Goal: Information Seeking & Learning: Learn about a topic

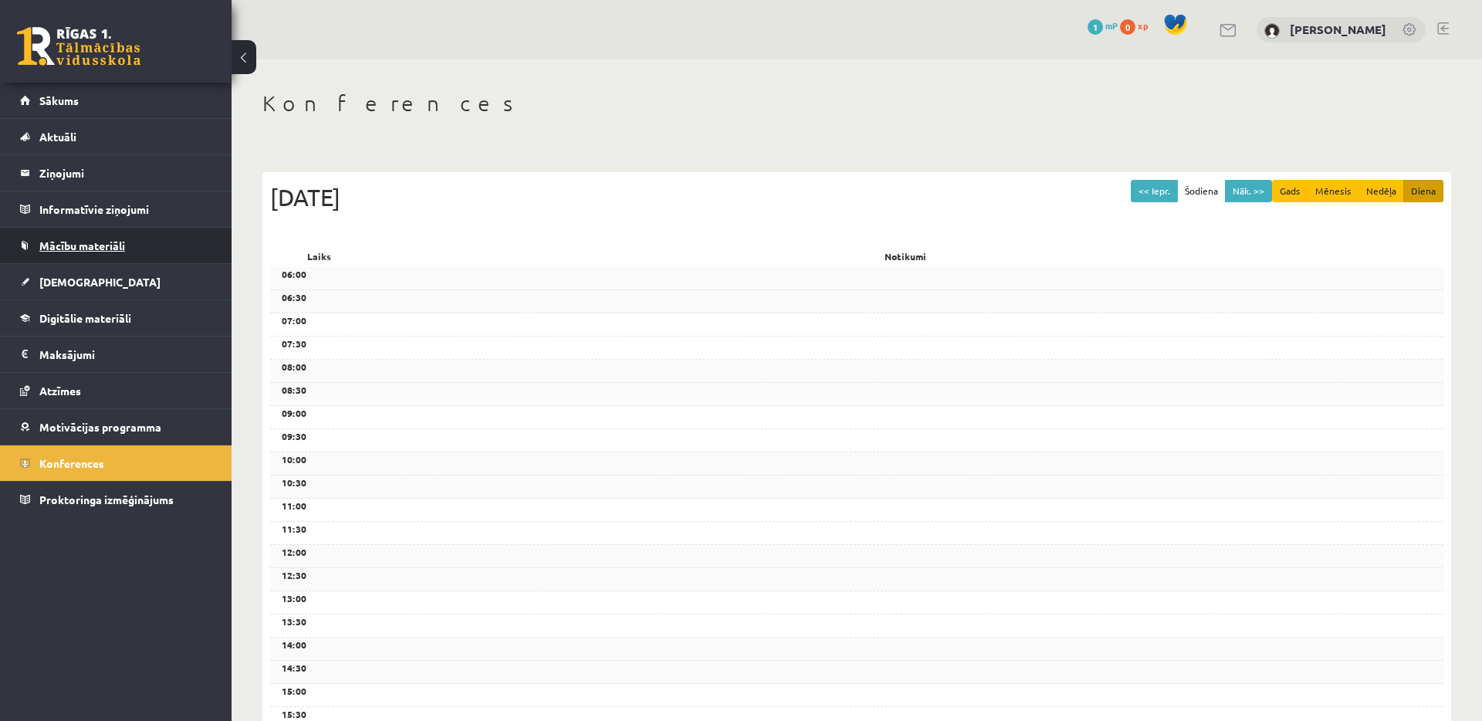
click at [134, 242] on link "Mācību materiāli" at bounding box center [116, 246] width 192 height 36
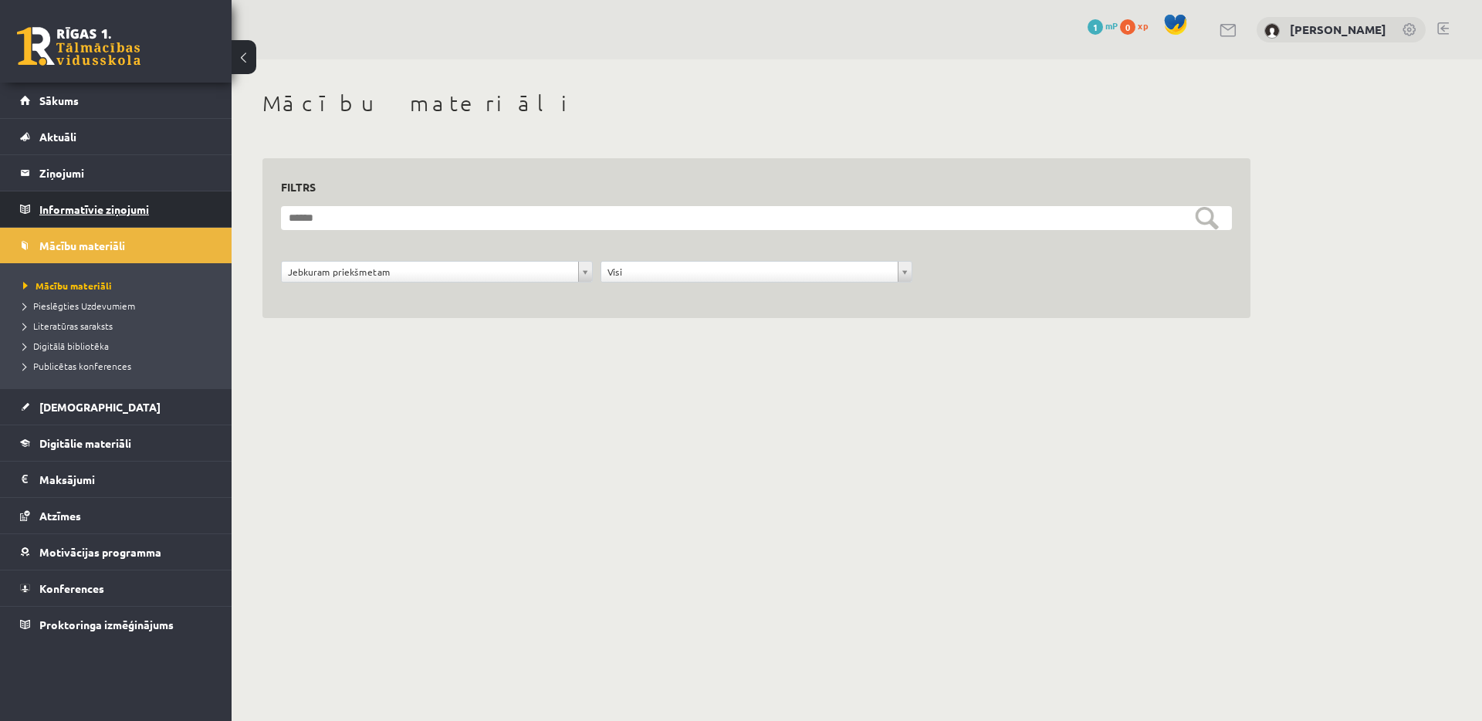
click at [63, 211] on legend "Informatīvie ziņojumi 0" at bounding box center [125, 209] width 173 height 36
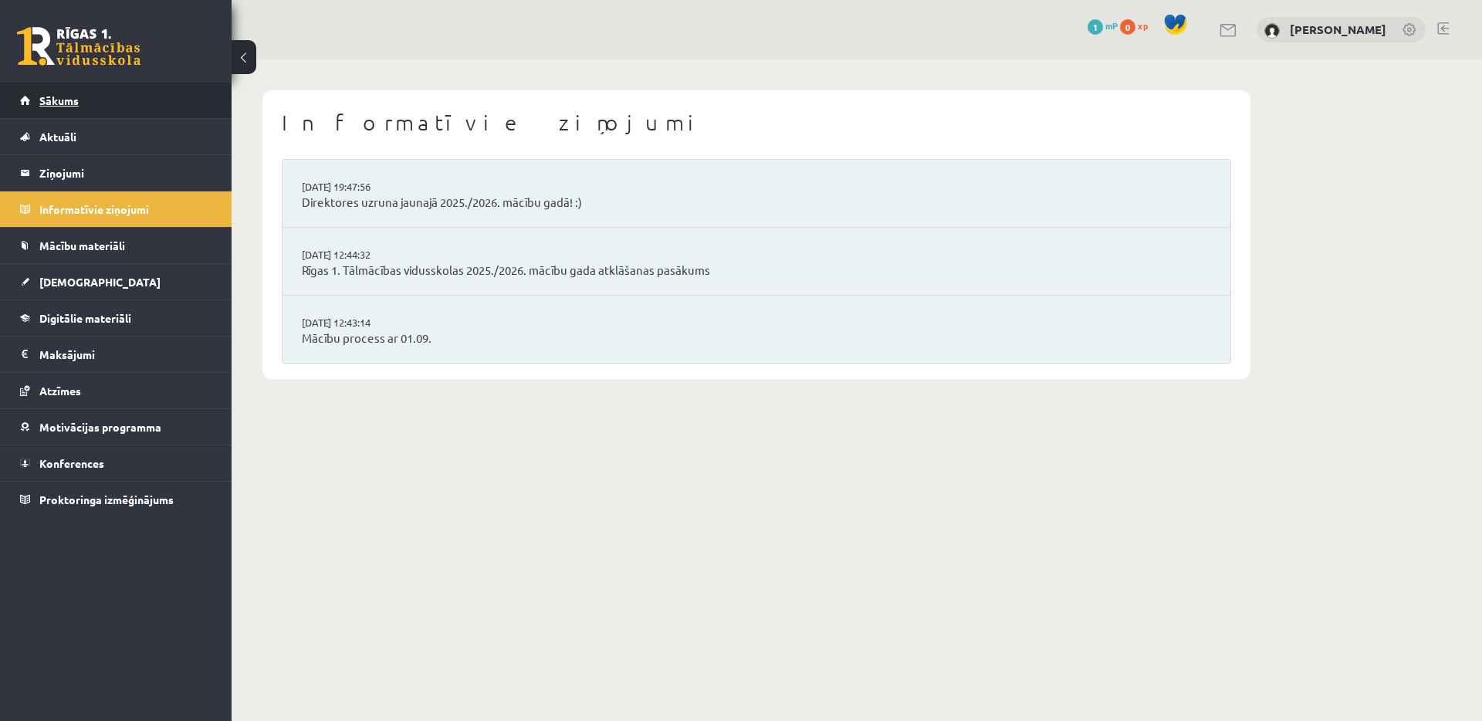
click at [71, 93] on span "Sākums" at bounding box center [58, 100] width 39 height 14
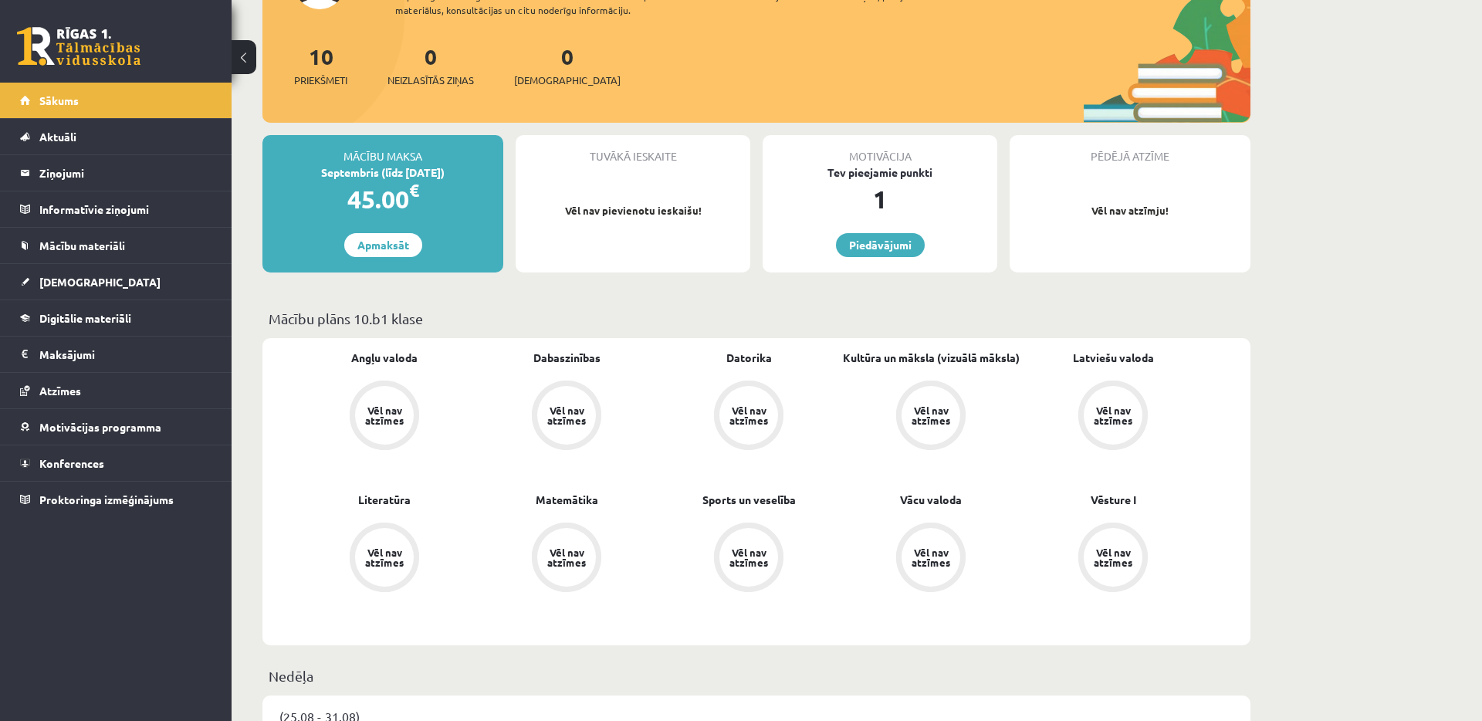
scroll to position [162, 0]
click at [399, 404] on div "Vēl nav atzīmes" at bounding box center [384, 414] width 43 height 20
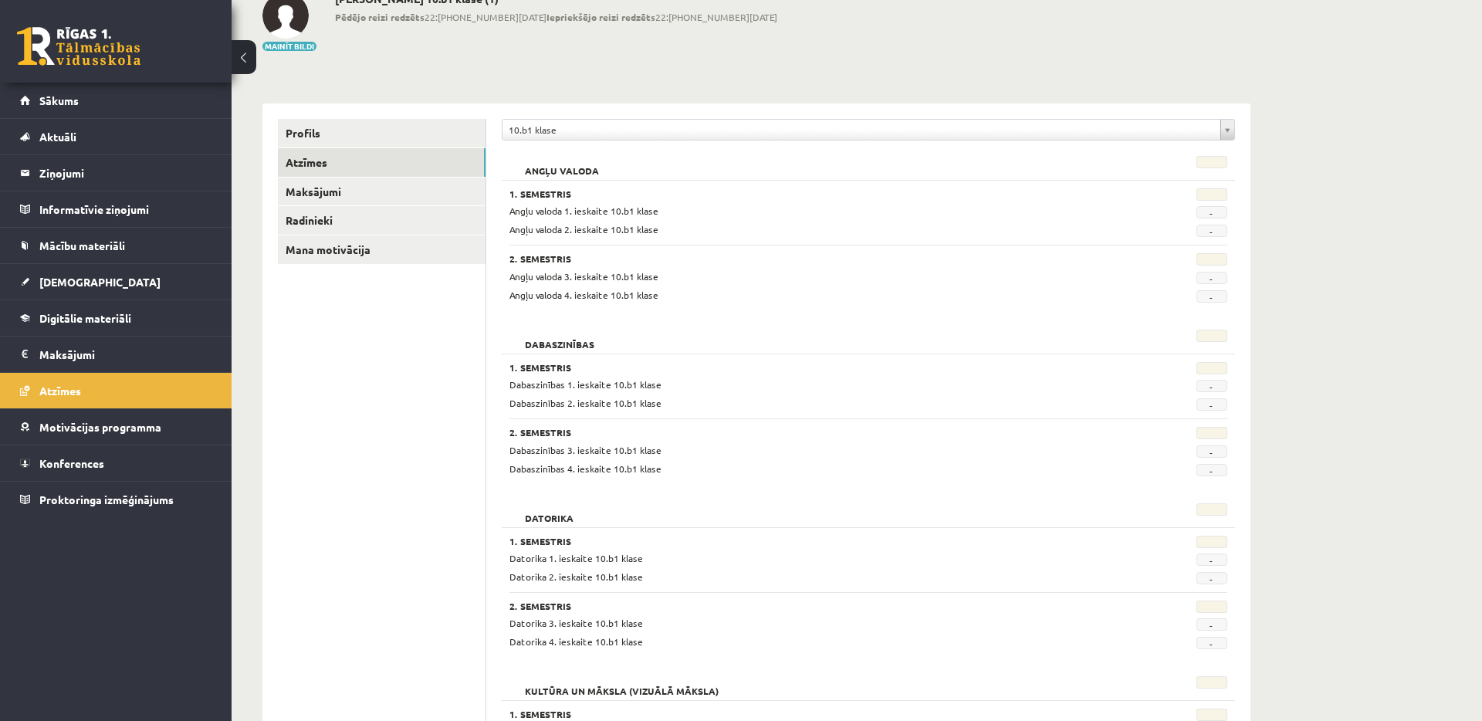
scroll to position [97, 0]
click at [418, 195] on link "Maksājumi" at bounding box center [382, 192] width 208 height 29
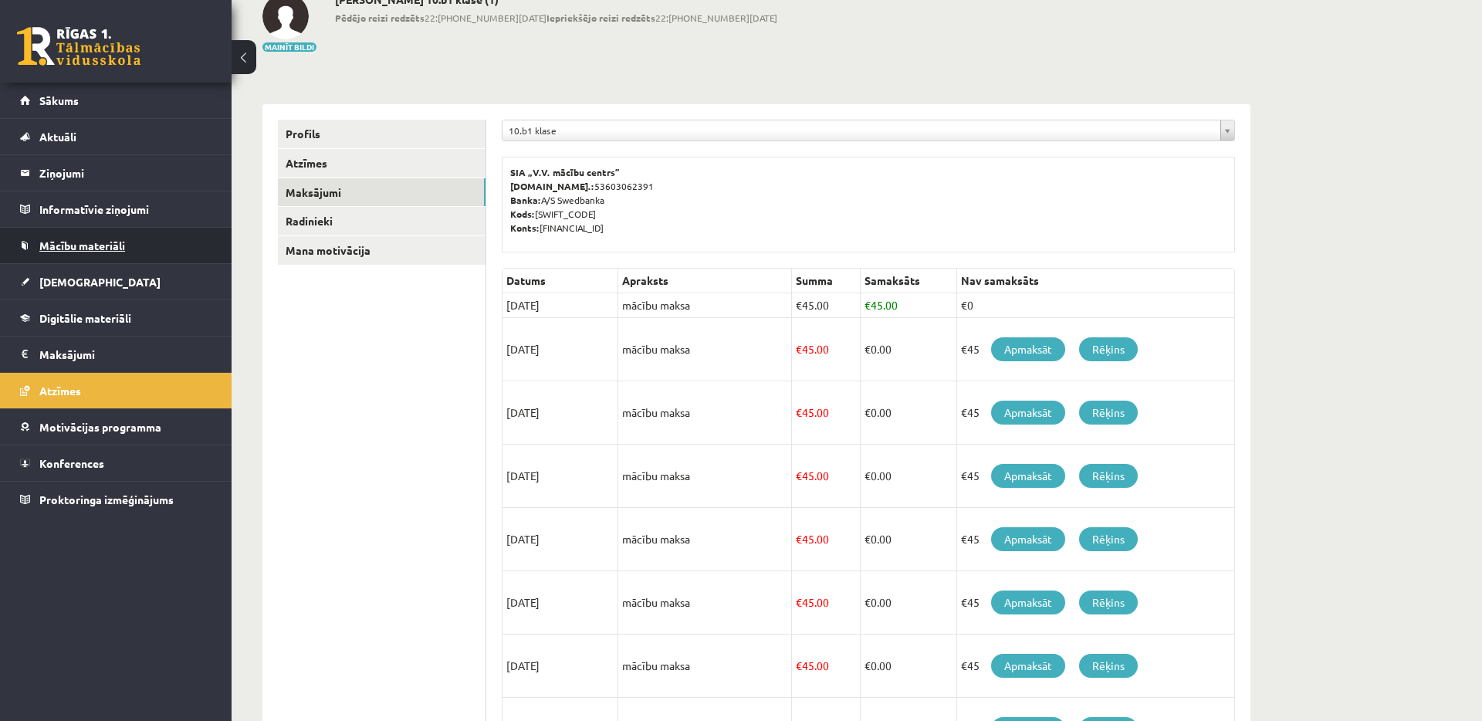
click at [137, 253] on link "Mācību materiāli" at bounding box center [116, 246] width 192 height 36
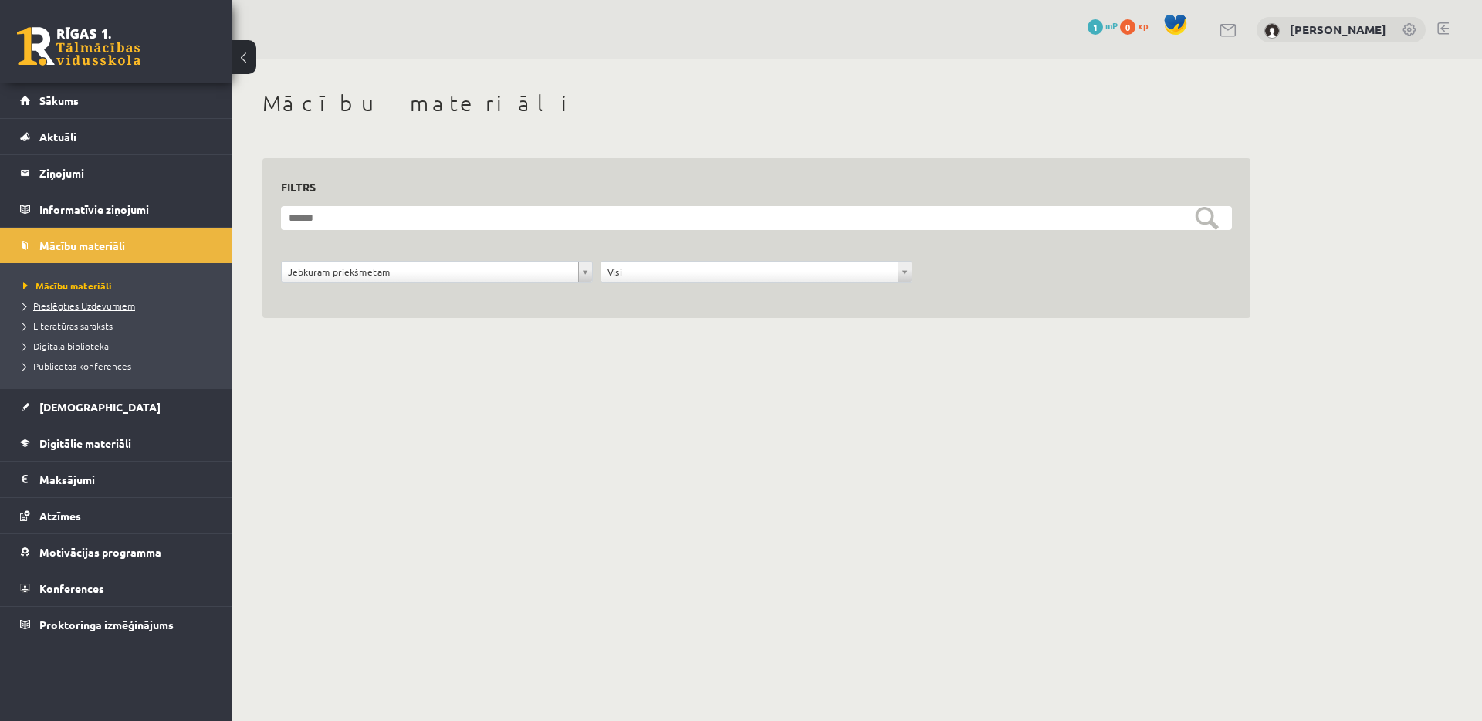
click at [121, 308] on span "Pieslēgties Uzdevumiem" at bounding box center [79, 305] width 112 height 12
click at [124, 137] on link "Aktuāli" at bounding box center [116, 137] width 192 height 36
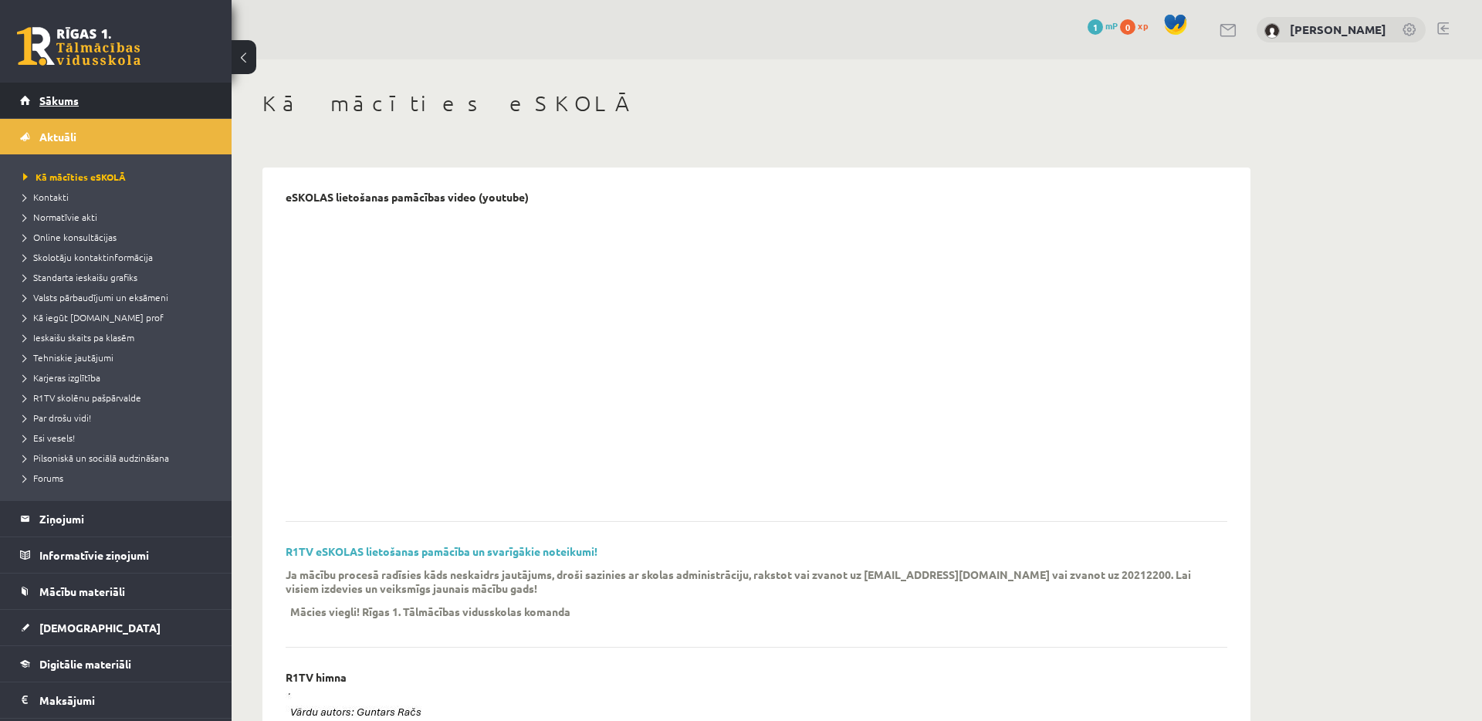
click at [112, 109] on link "Sākums" at bounding box center [116, 101] width 192 height 36
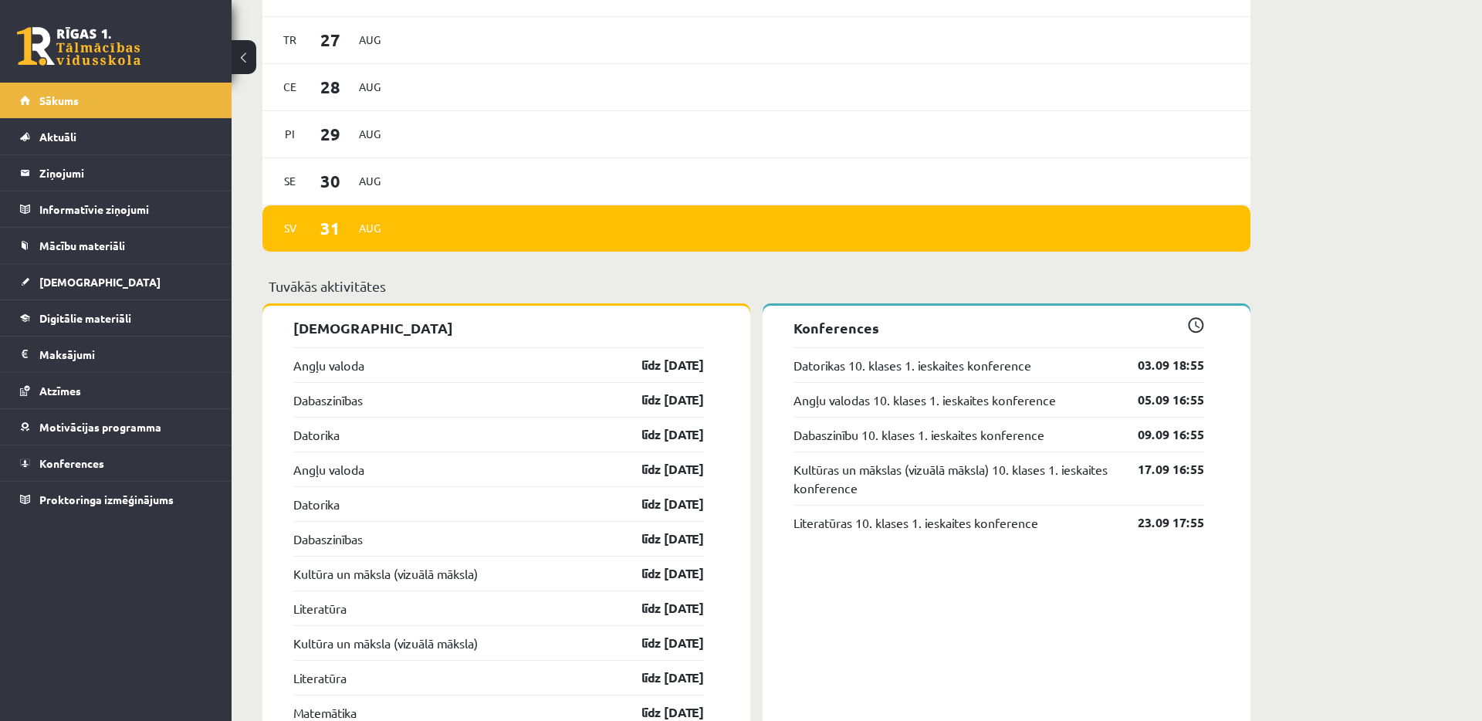
scroll to position [1026, 0]
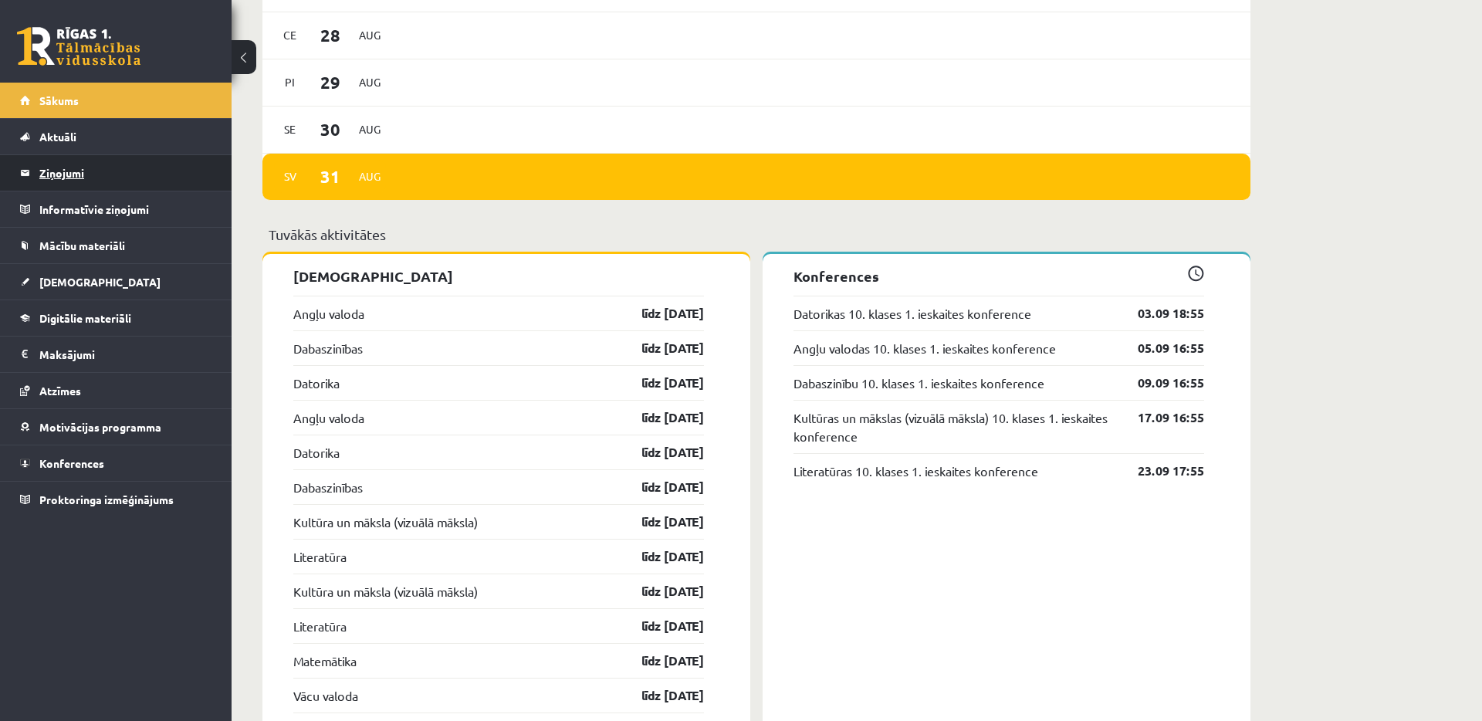
click at [129, 165] on legend "Ziņojumi 0" at bounding box center [125, 173] width 173 height 36
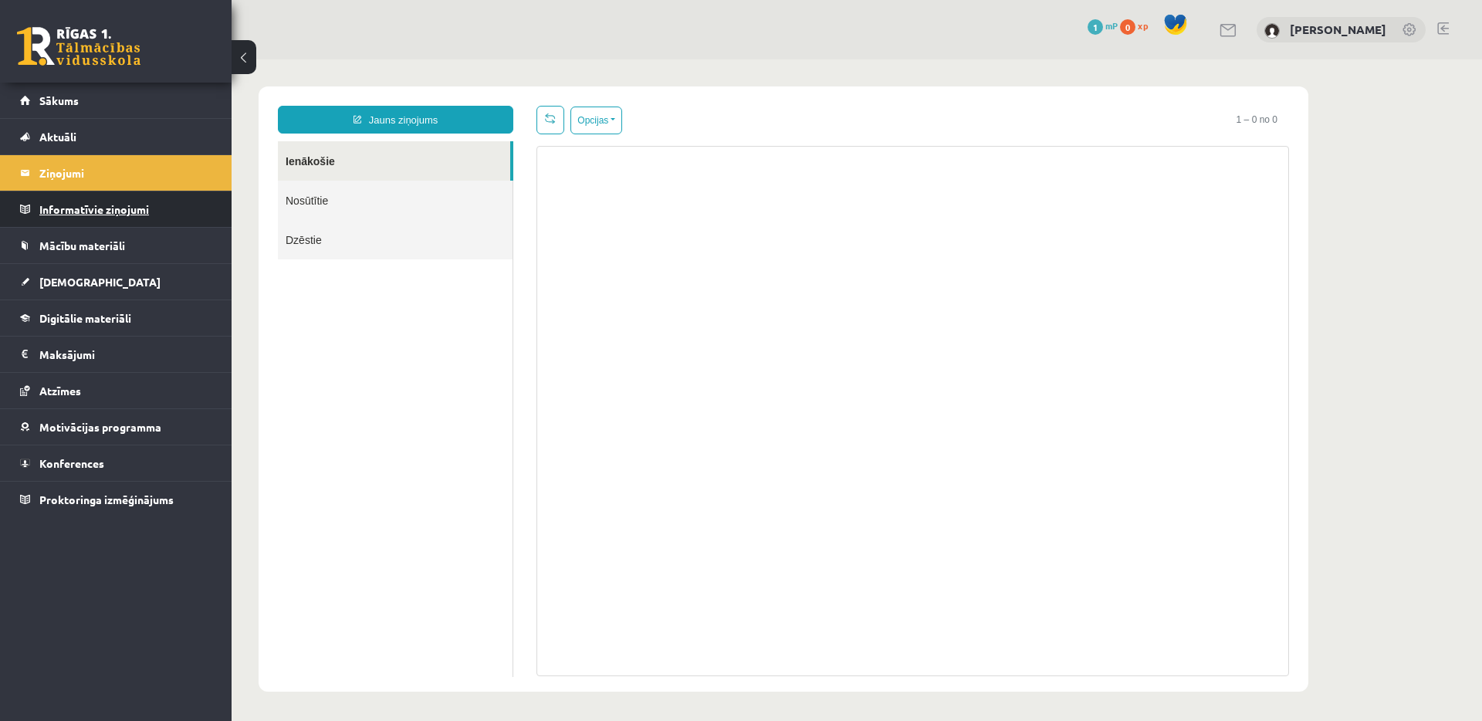
click at [112, 204] on legend "Informatīvie ziņojumi 0" at bounding box center [125, 209] width 173 height 36
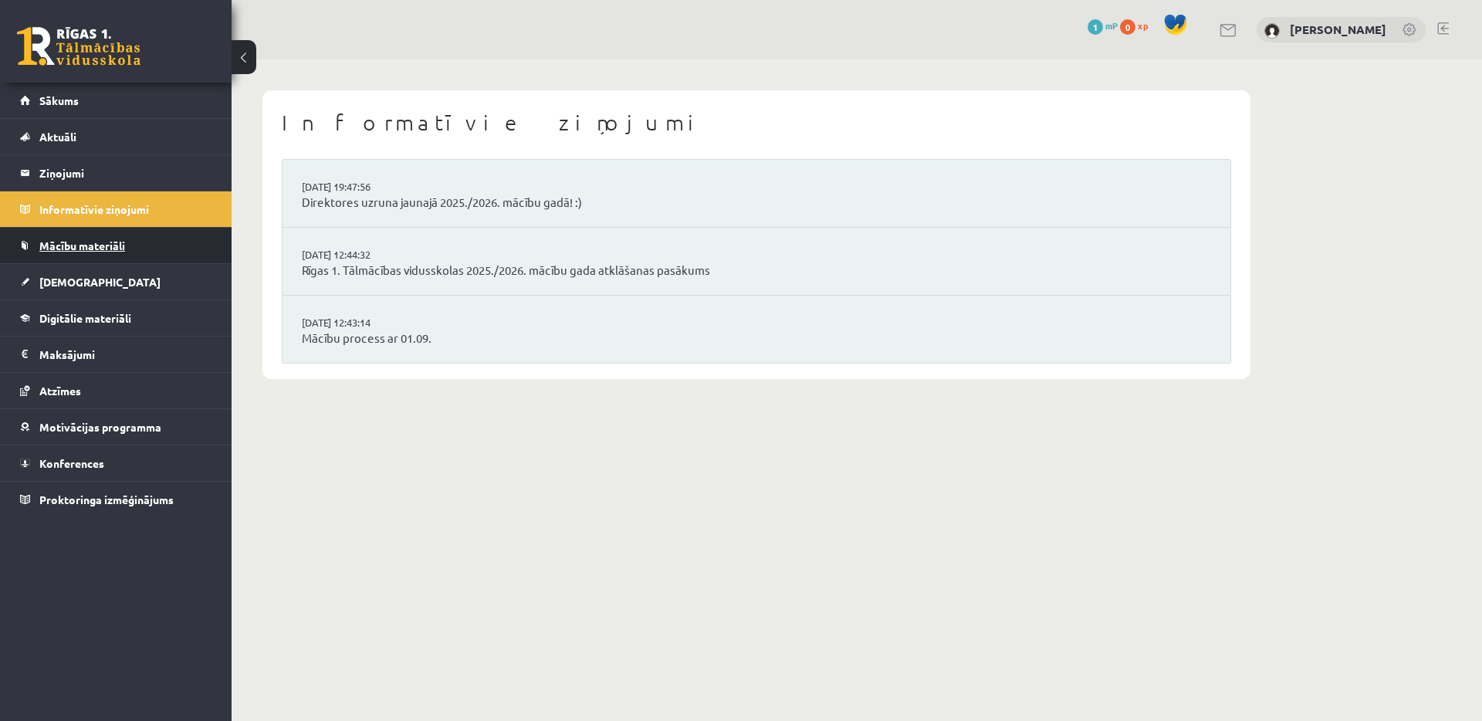
click at [171, 259] on link "Mācību materiāli" at bounding box center [116, 246] width 192 height 36
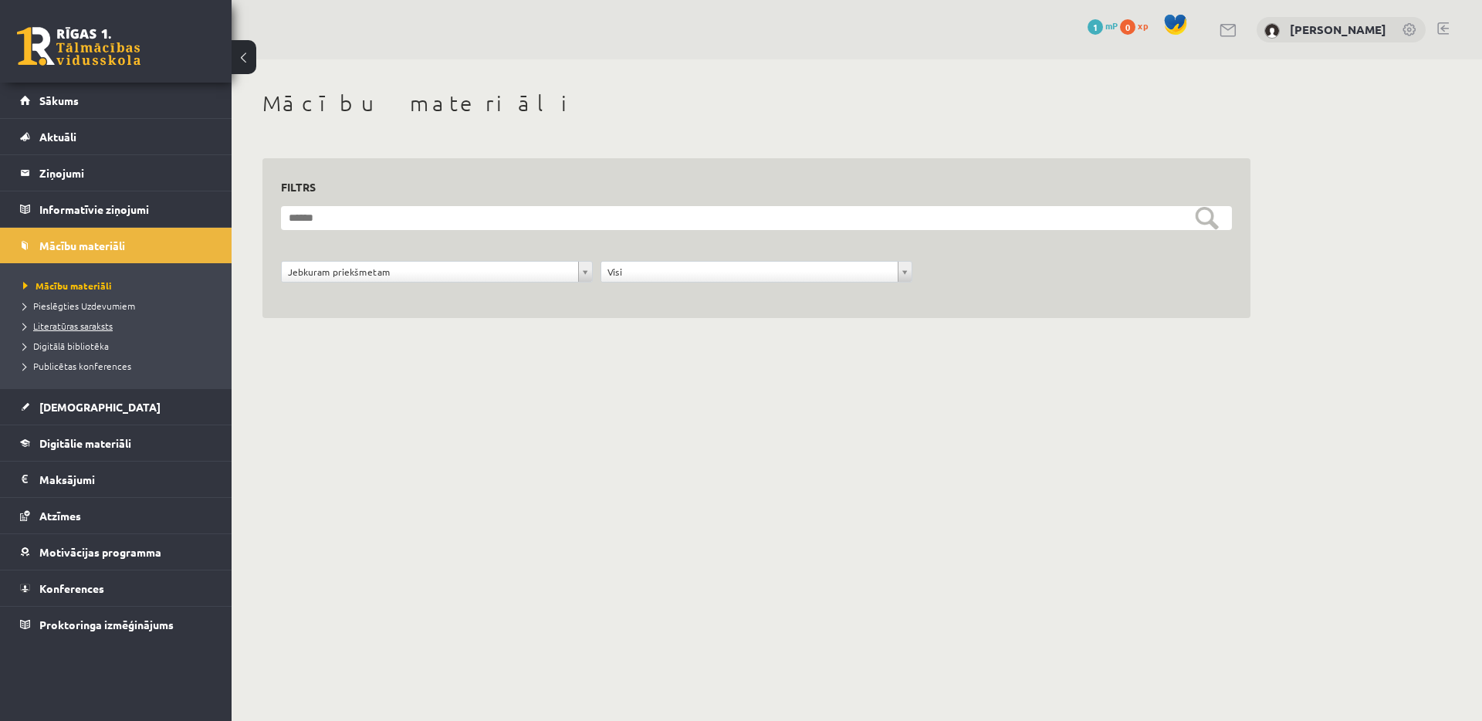
click at [103, 330] on link "Literatūras saraksts" at bounding box center [119, 326] width 193 height 14
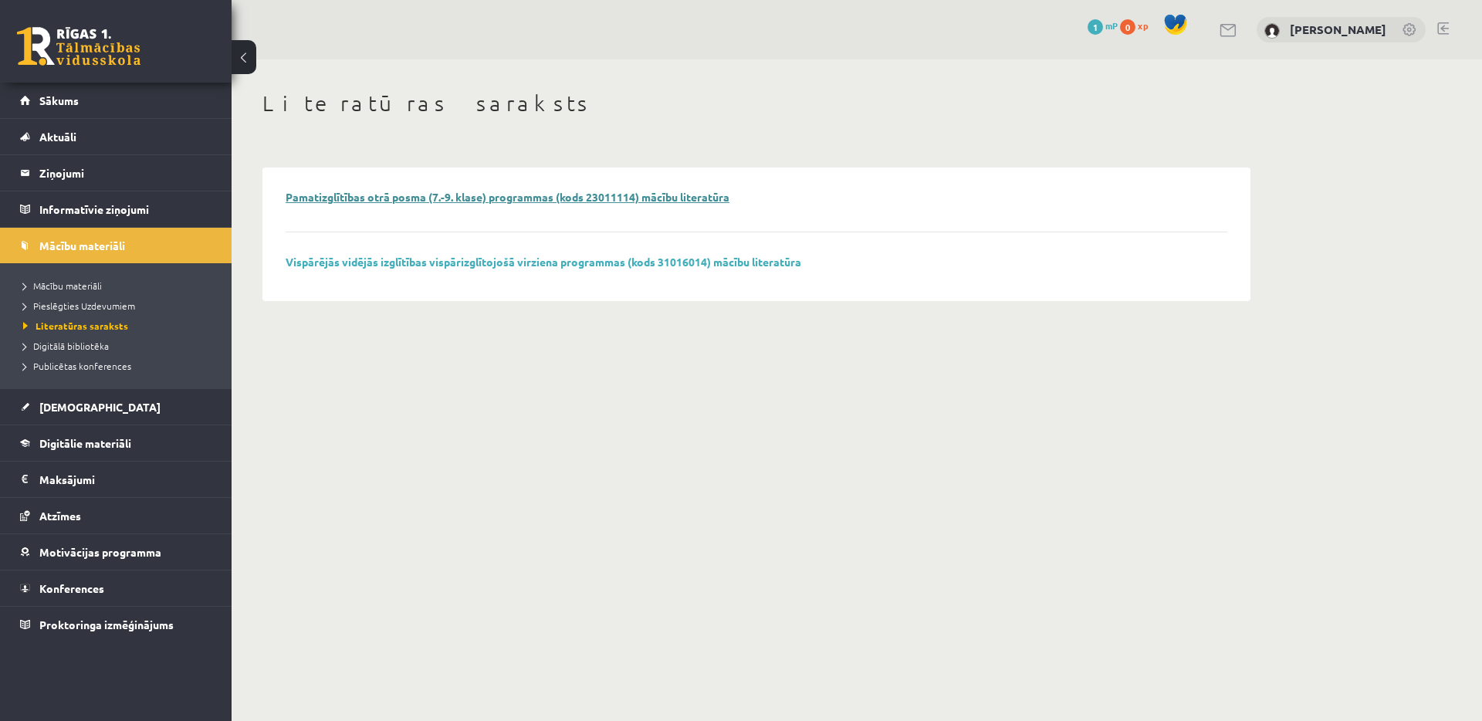
click at [347, 199] on link "Pamatizglītības otrā posma (7.-9. klase) programmas (kods 23011114) mācību lite…" at bounding box center [508, 197] width 444 height 14
click at [325, 255] on link "Vispārējās vidējās izglītības vispārizglītojošā virziena programmas (kods 31016…" at bounding box center [544, 262] width 516 height 14
